Goal: Task Accomplishment & Management: Use online tool/utility

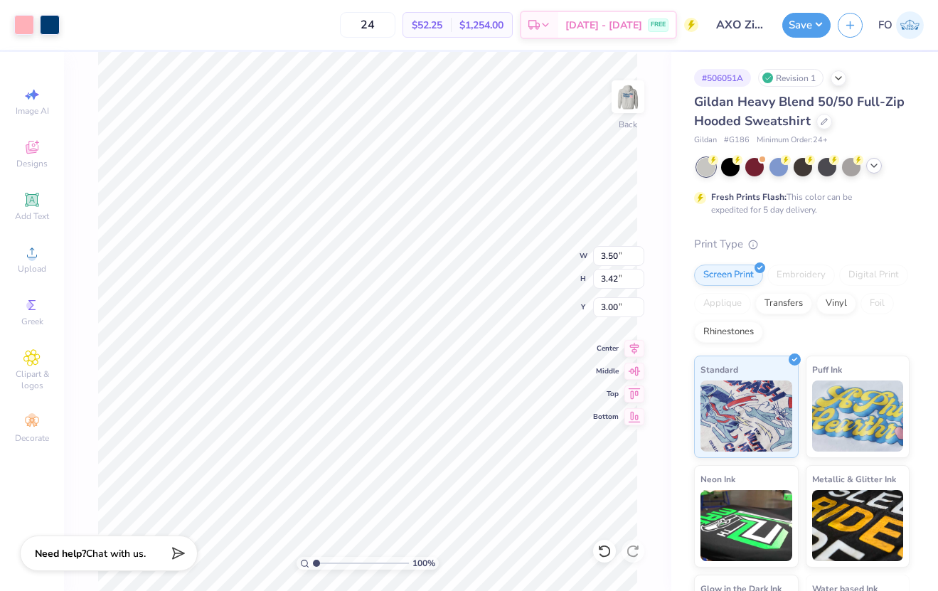
click at [875, 167] on icon at bounding box center [873, 165] width 11 height 11
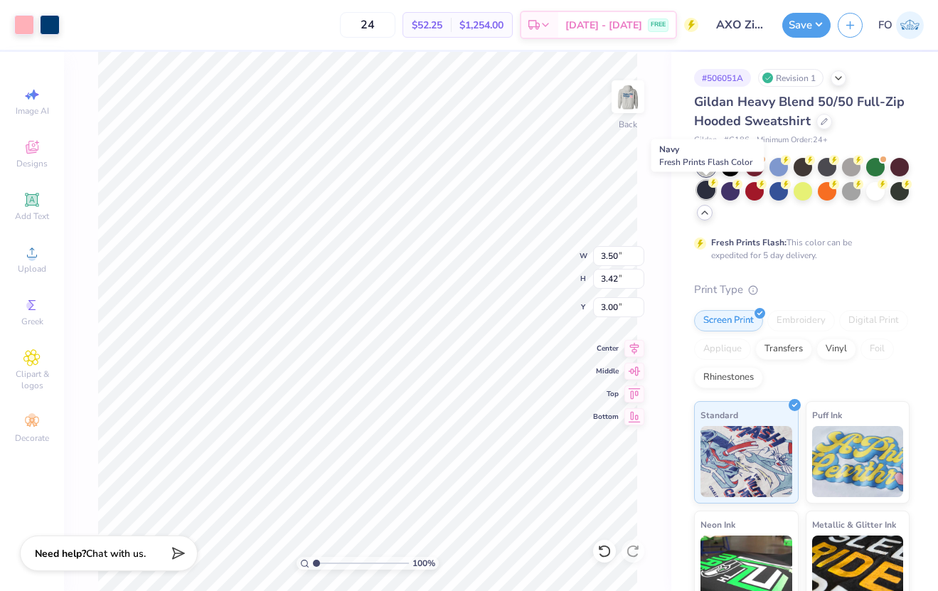
click at [710, 191] on div at bounding box center [706, 190] width 18 height 18
click at [48, 26] on div at bounding box center [50, 24] width 20 height 20
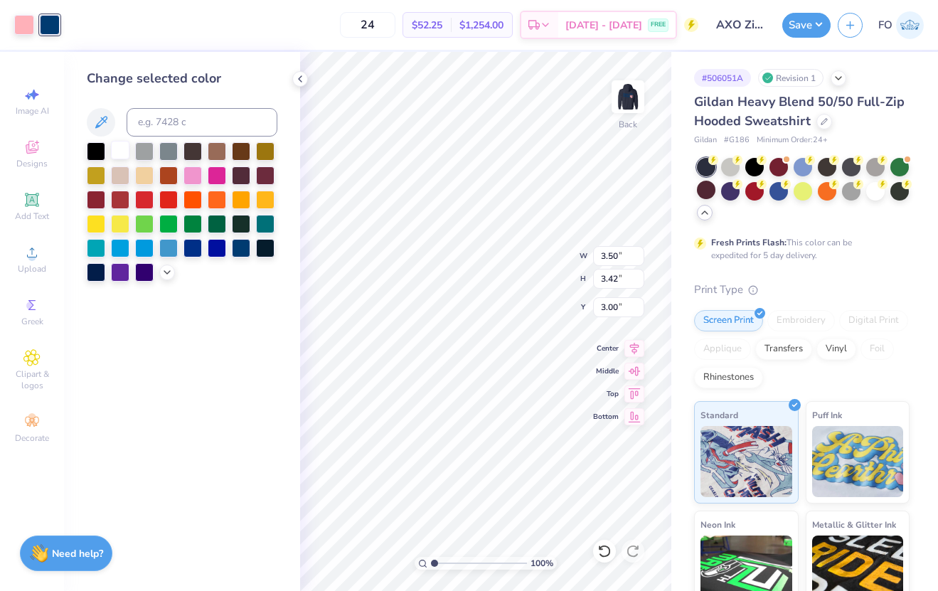
click at [119, 150] on div at bounding box center [120, 150] width 18 height 18
click at [147, 171] on div at bounding box center [144, 174] width 18 height 18
click at [121, 149] on div at bounding box center [120, 150] width 18 height 18
click at [166, 267] on icon at bounding box center [166, 270] width 11 height 11
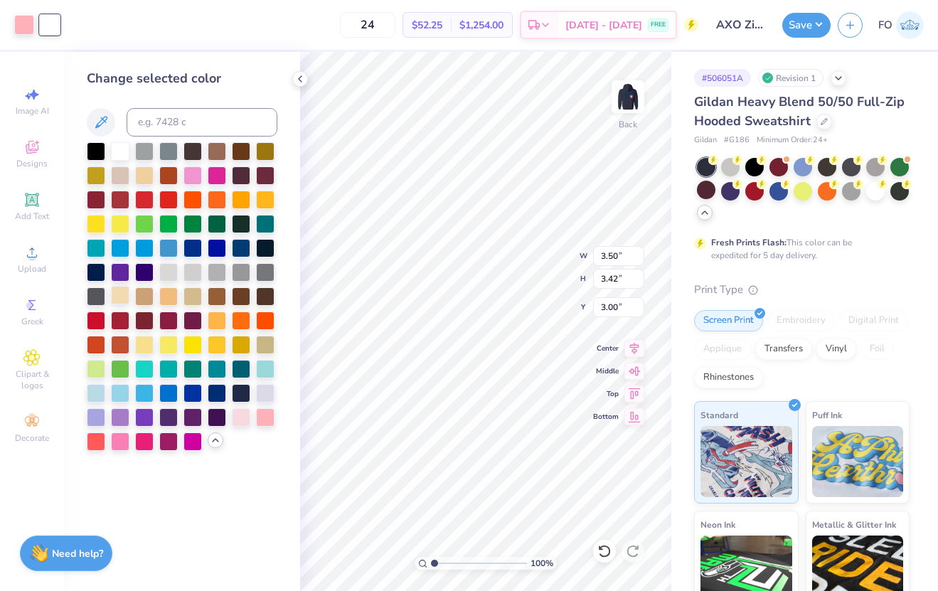
click at [125, 291] on div at bounding box center [120, 295] width 18 height 18
click at [146, 341] on div at bounding box center [144, 343] width 18 height 18
click at [117, 295] on div at bounding box center [120, 295] width 18 height 18
click at [300, 80] on polyline at bounding box center [300, 79] width 3 height 6
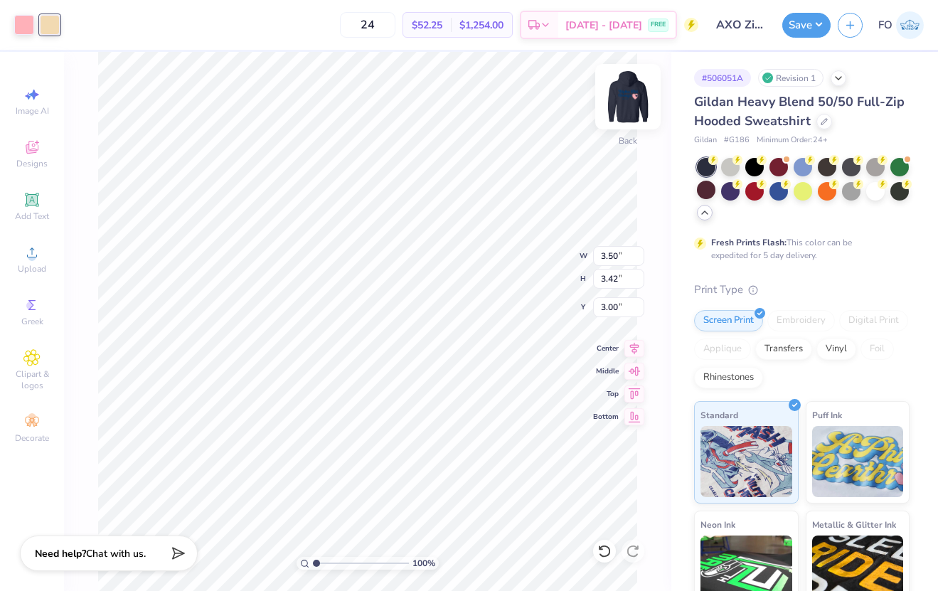
click at [631, 103] on img at bounding box center [627, 96] width 57 height 57
click at [21, 18] on div at bounding box center [24, 24] width 20 height 20
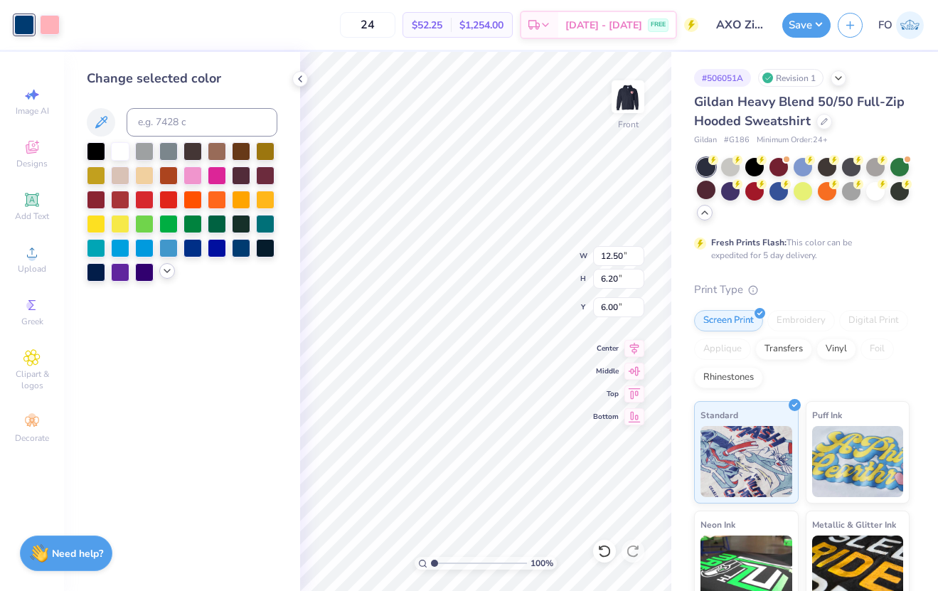
click at [164, 270] on icon at bounding box center [166, 270] width 11 height 11
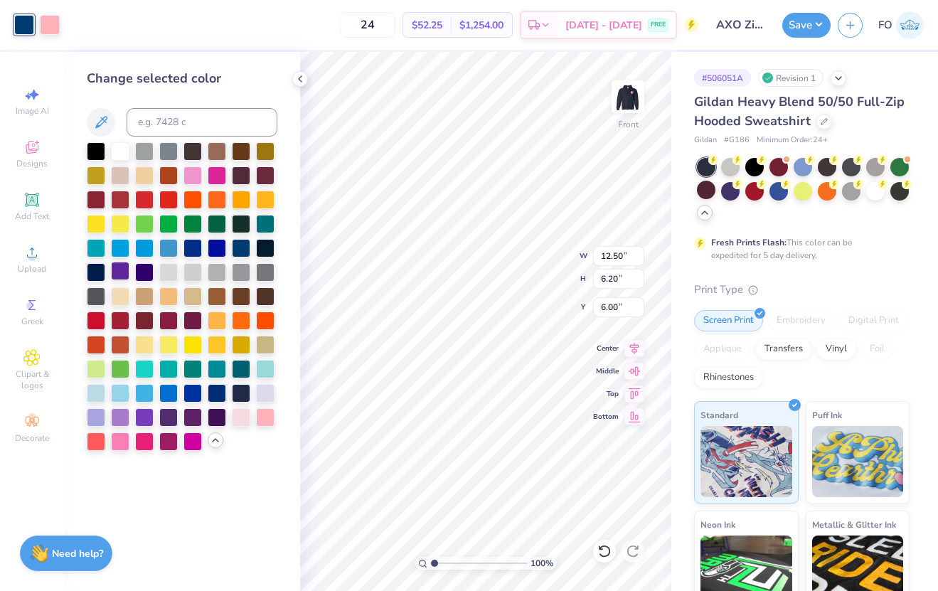
click at [116, 282] on div at bounding box center [182, 296] width 191 height 309
click at [119, 292] on div at bounding box center [120, 295] width 18 height 18
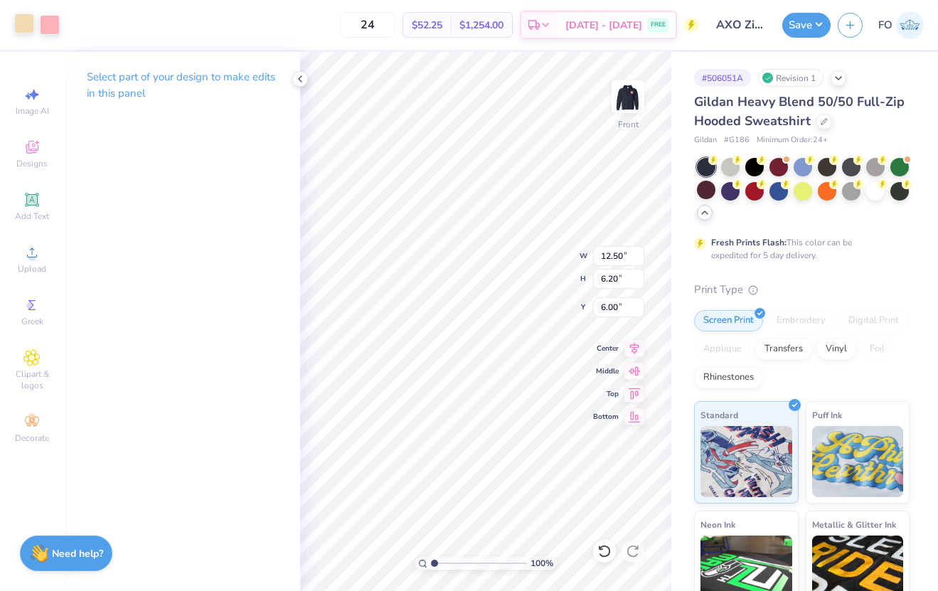
click at [26, 26] on div at bounding box center [24, 24] width 20 height 20
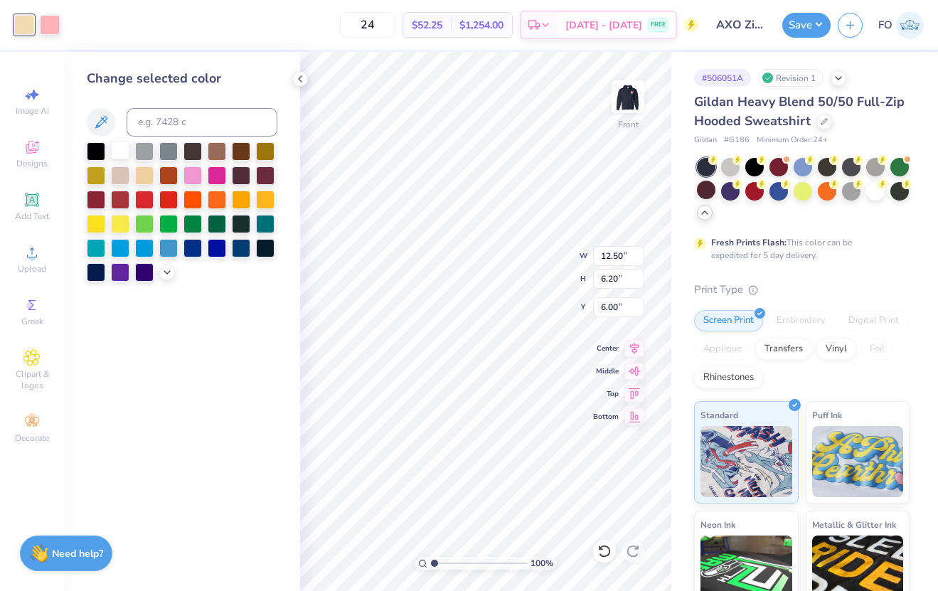
click at [121, 151] on div at bounding box center [120, 150] width 18 height 18
click at [166, 272] on polyline at bounding box center [167, 271] width 6 height 3
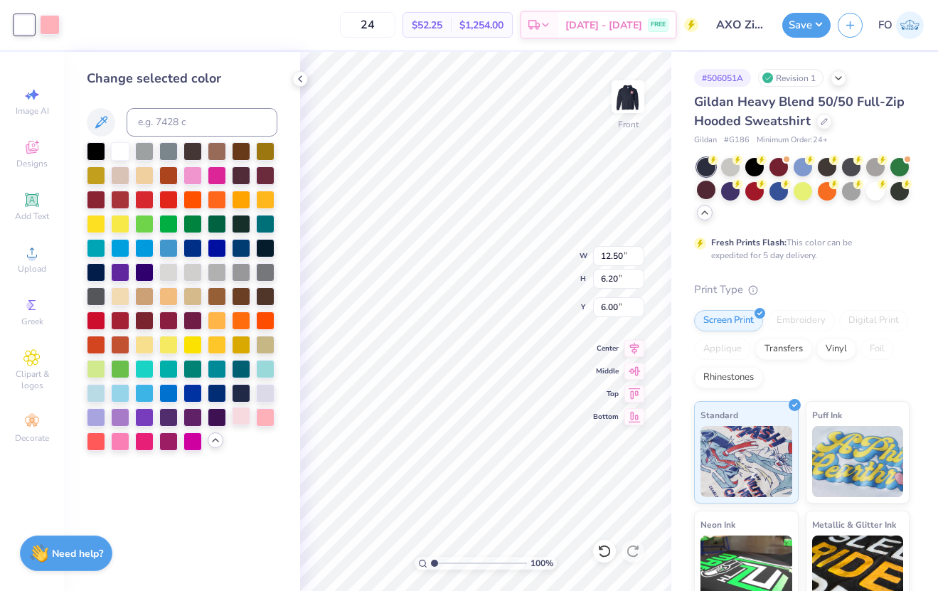
click at [245, 415] on div at bounding box center [241, 416] width 18 height 18
click at [265, 412] on div at bounding box center [265, 416] width 18 height 18
click at [244, 412] on div at bounding box center [241, 416] width 18 height 18
click at [194, 175] on div at bounding box center [192, 174] width 18 height 18
click at [244, 413] on div at bounding box center [241, 416] width 18 height 18
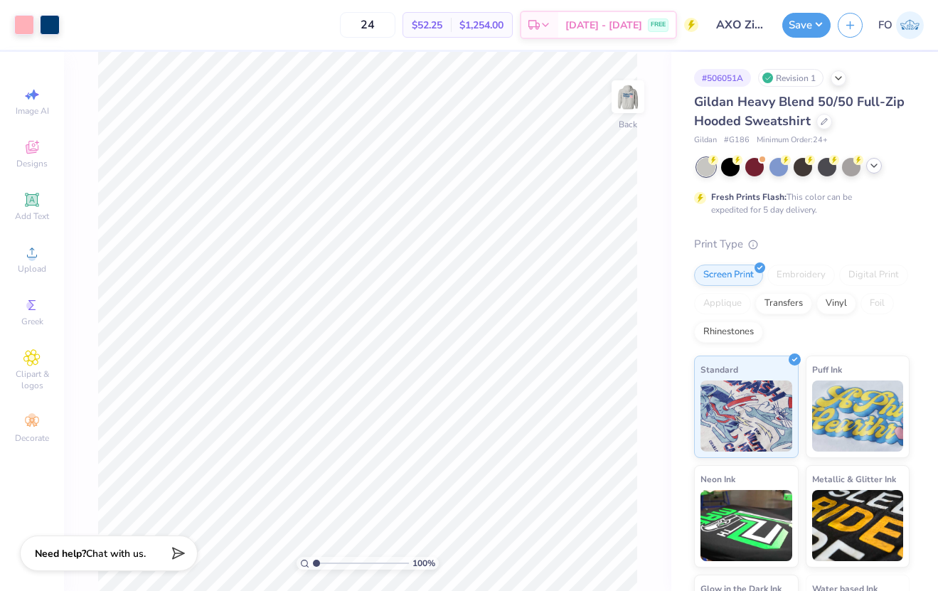
click at [880, 164] on div at bounding box center [874, 166] width 16 height 16
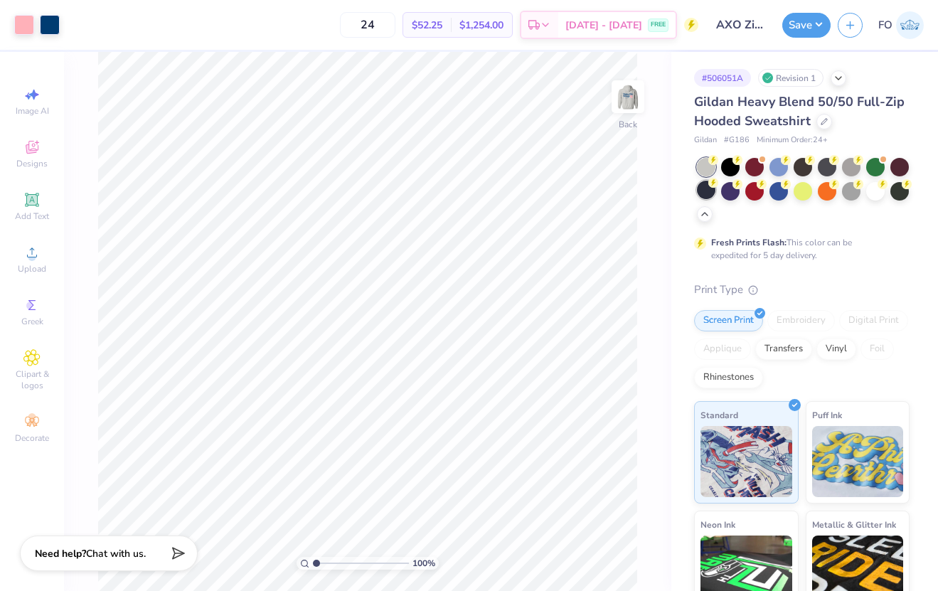
click at [707, 188] on div at bounding box center [706, 190] width 18 height 18
click at [54, 24] on div at bounding box center [50, 24] width 20 height 20
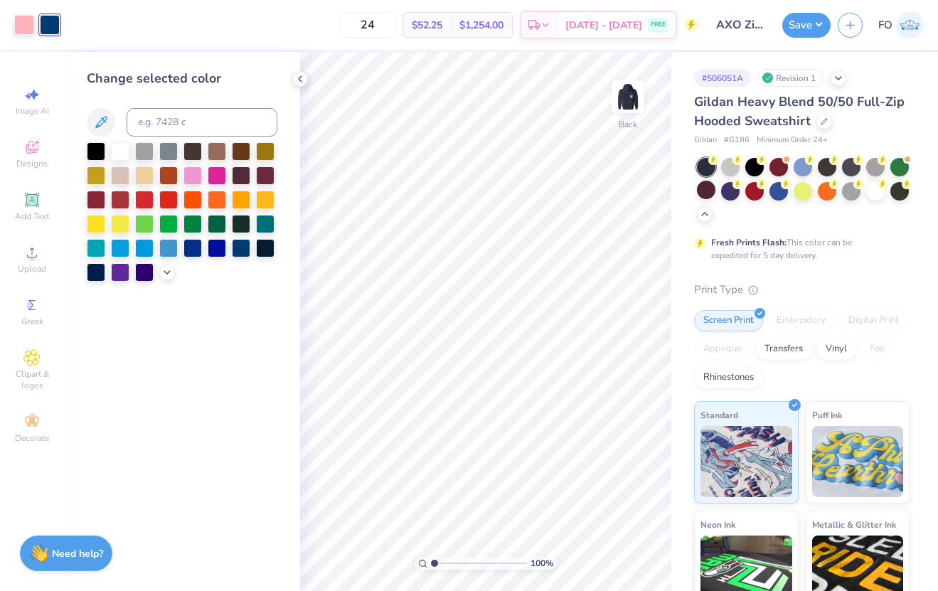
click at [109, 146] on div at bounding box center [182, 211] width 191 height 139
click at [118, 150] on div at bounding box center [120, 150] width 18 height 18
click at [161, 273] on icon at bounding box center [166, 270] width 11 height 11
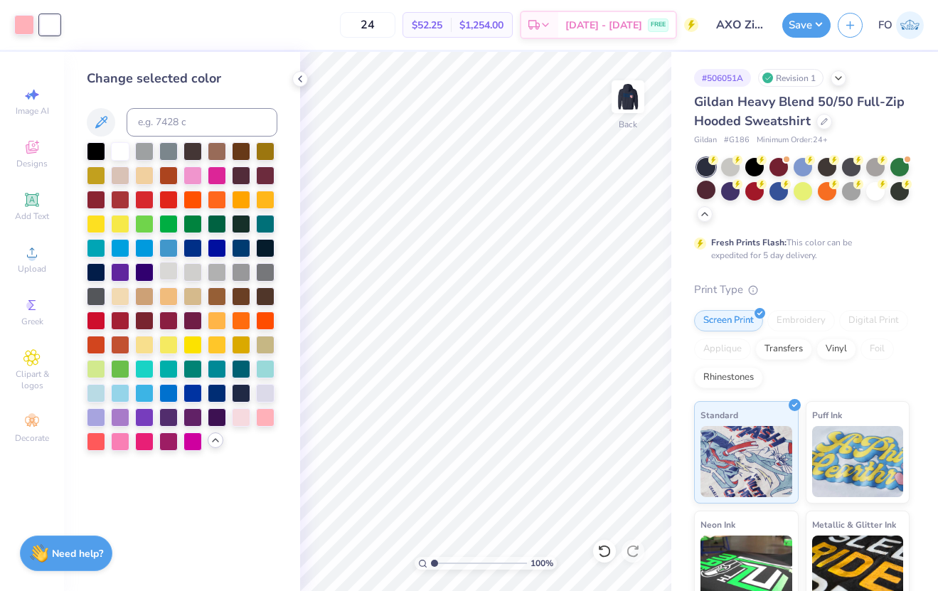
click at [171, 272] on div at bounding box center [168, 271] width 18 height 18
click at [641, 97] on img at bounding box center [627, 96] width 57 height 57
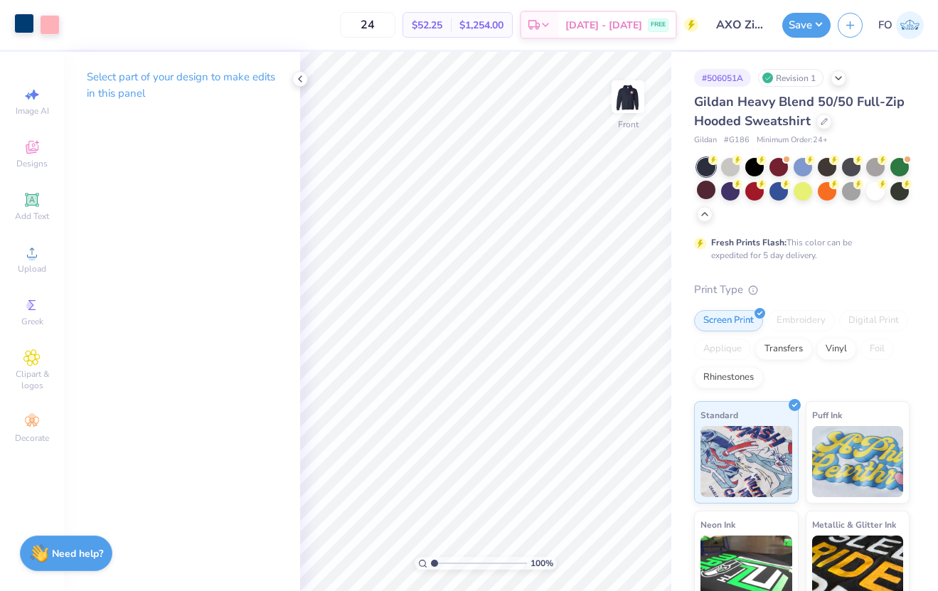
click at [20, 31] on div at bounding box center [24, 24] width 20 height 20
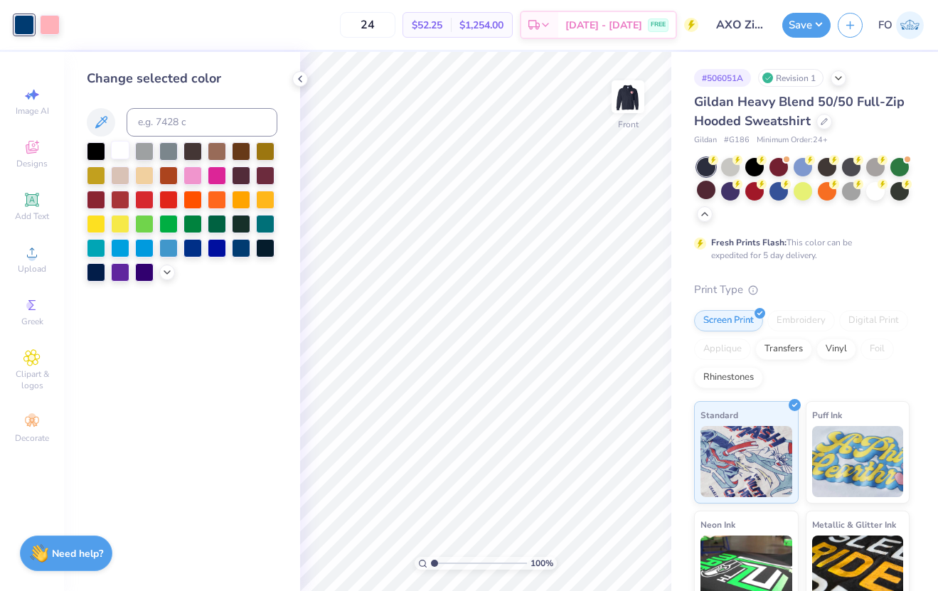
click at [119, 149] on div at bounding box center [120, 150] width 18 height 18
click at [166, 271] on icon at bounding box center [166, 270] width 11 height 11
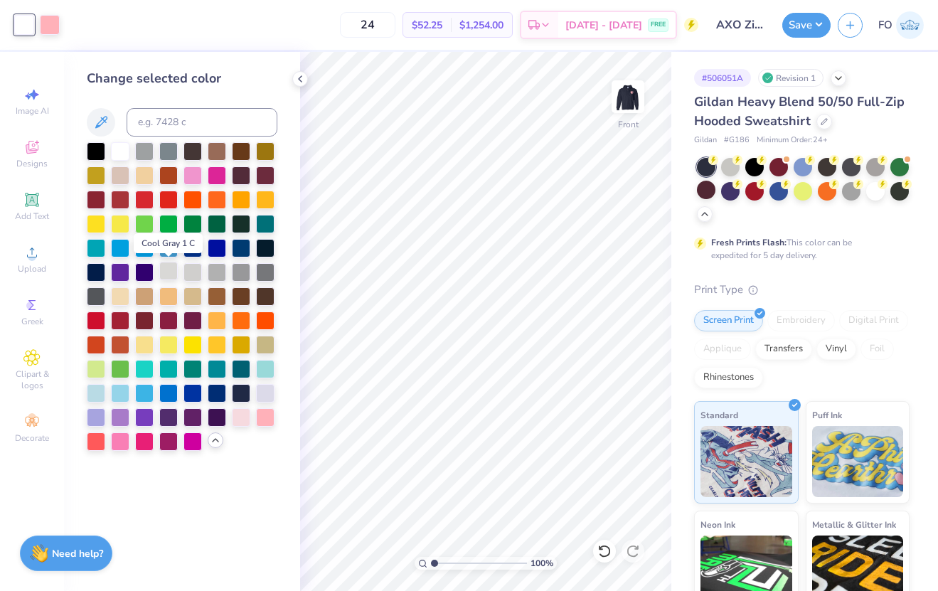
click at [168, 269] on div at bounding box center [168, 271] width 18 height 18
click at [119, 148] on div at bounding box center [120, 150] width 18 height 18
click at [630, 102] on img at bounding box center [627, 96] width 57 height 57
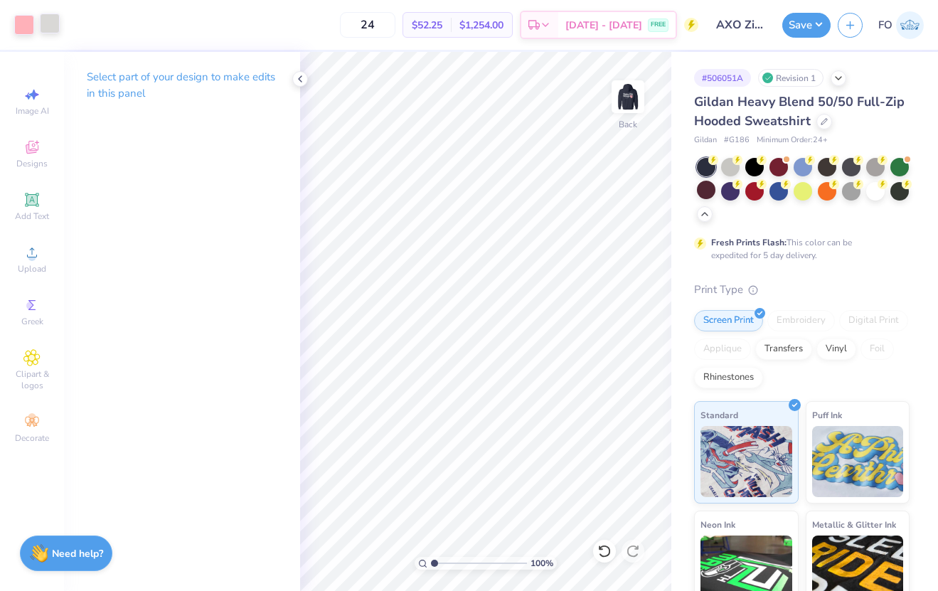
click at [50, 29] on div at bounding box center [50, 24] width 20 height 20
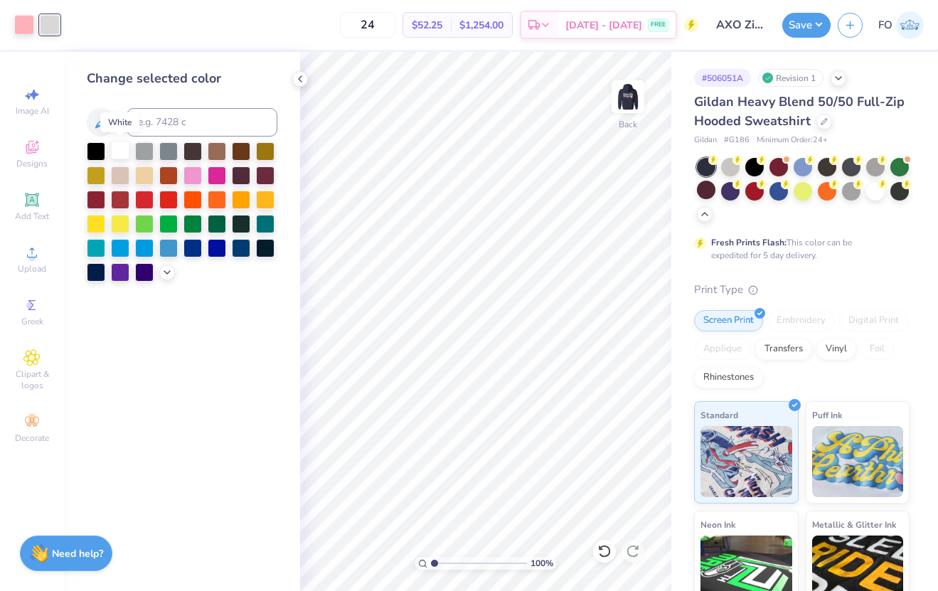
click at [122, 146] on div at bounding box center [120, 150] width 18 height 18
click at [798, 24] on button "Save" at bounding box center [806, 23] width 48 height 25
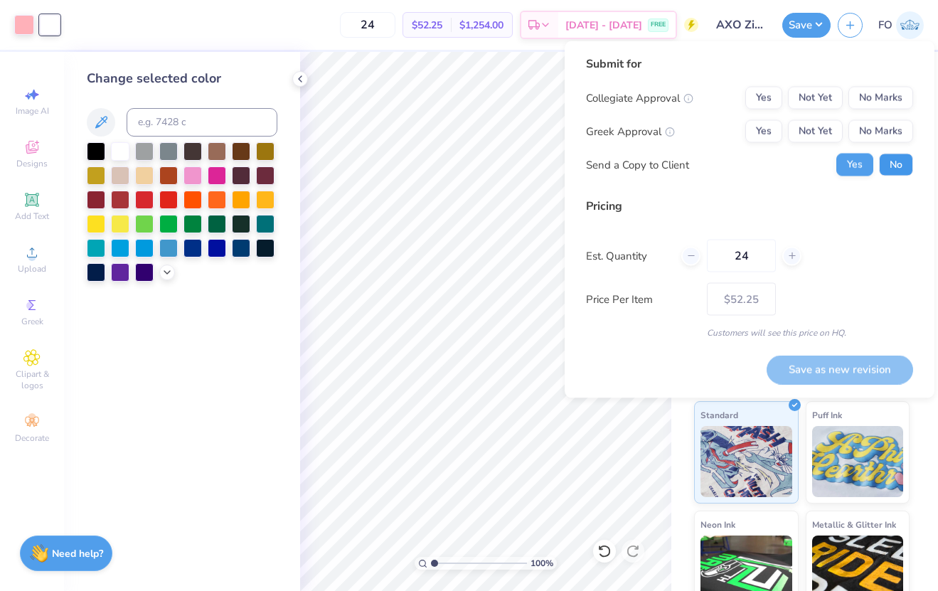
click at [898, 164] on button "No" at bounding box center [896, 165] width 34 height 23
click at [770, 136] on button "Yes" at bounding box center [763, 131] width 37 height 23
click at [900, 102] on button "No Marks" at bounding box center [880, 98] width 65 height 23
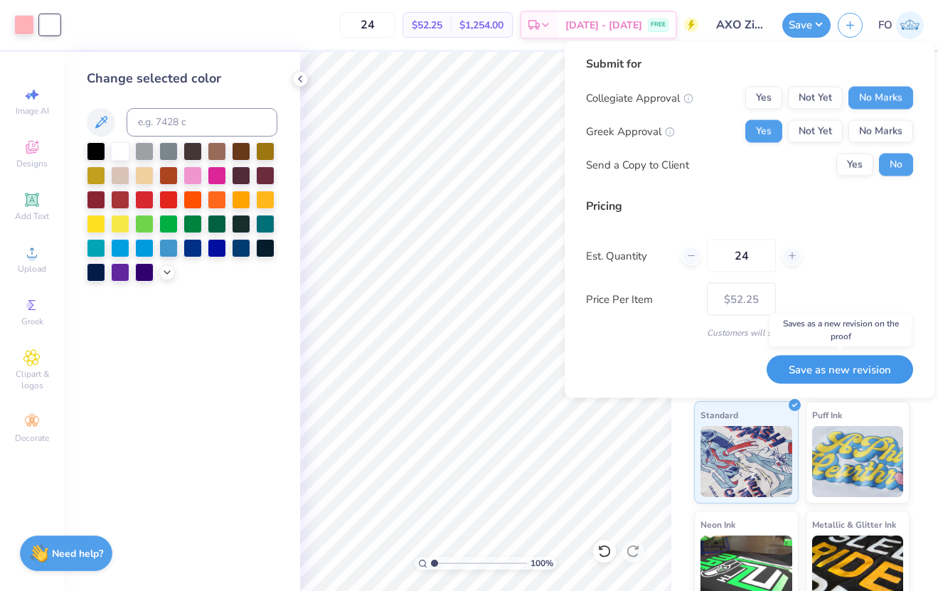
click at [807, 370] on button "Save as new revision" at bounding box center [840, 369] width 146 height 29
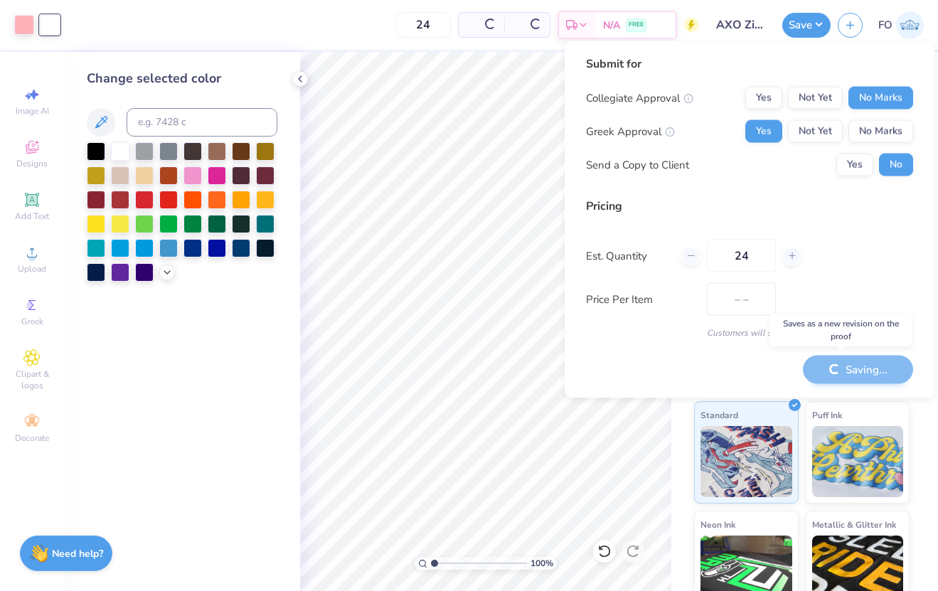
type input "$52.25"
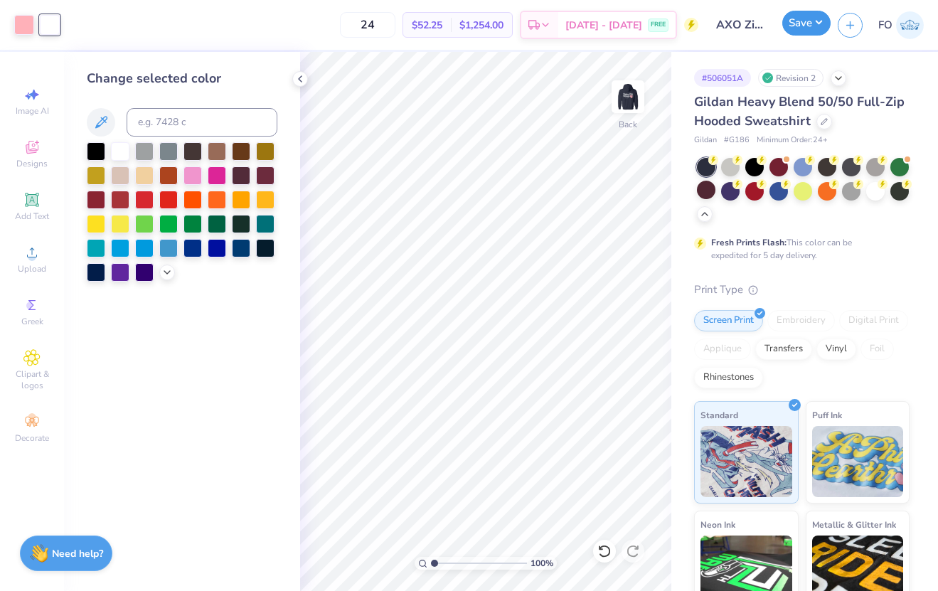
click at [809, 29] on button "Save" at bounding box center [806, 23] width 48 height 25
